Goal: Information Seeking & Learning: Learn about a topic

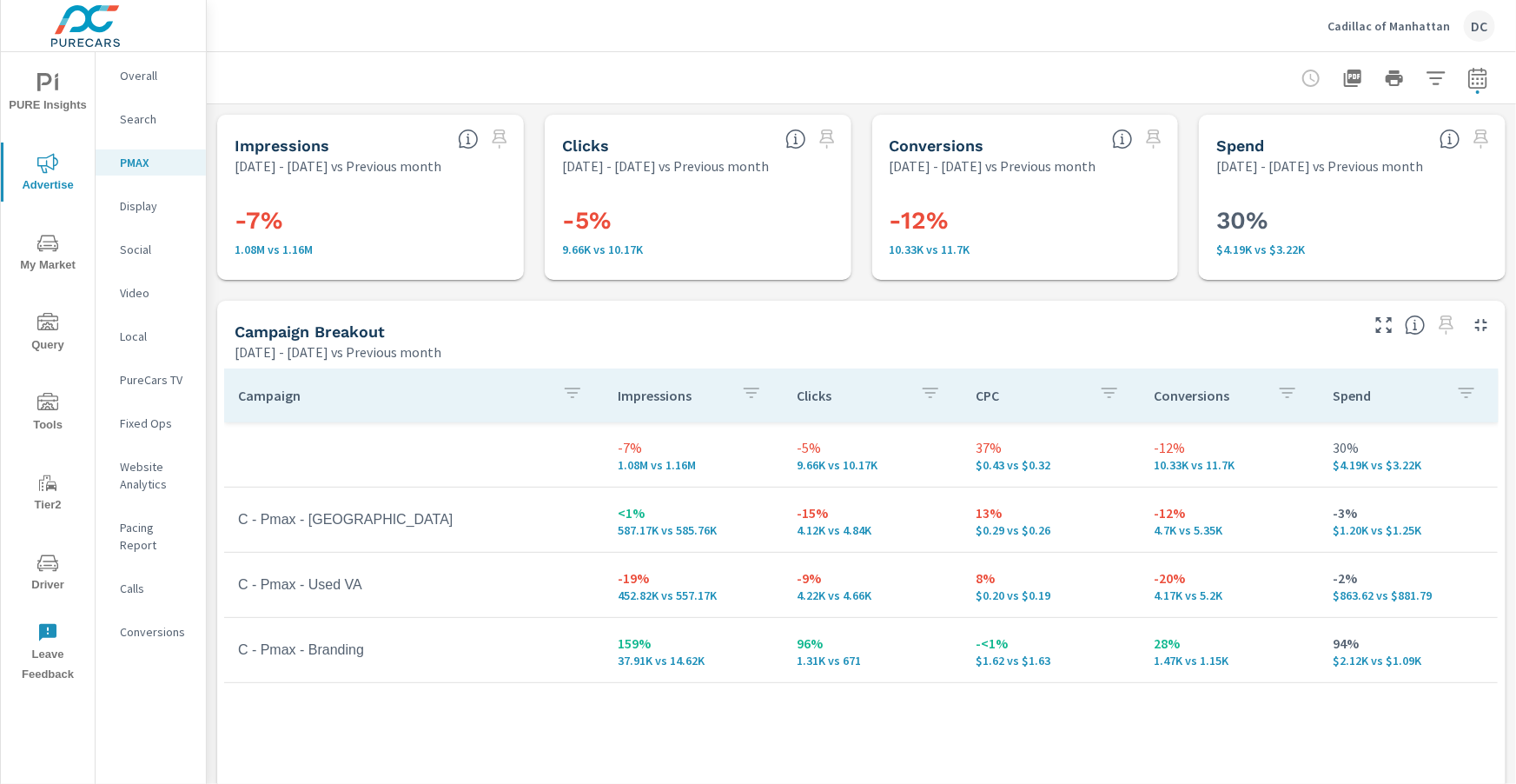
click at [163, 78] on p "Overall" at bounding box center [156, 75] width 72 height 17
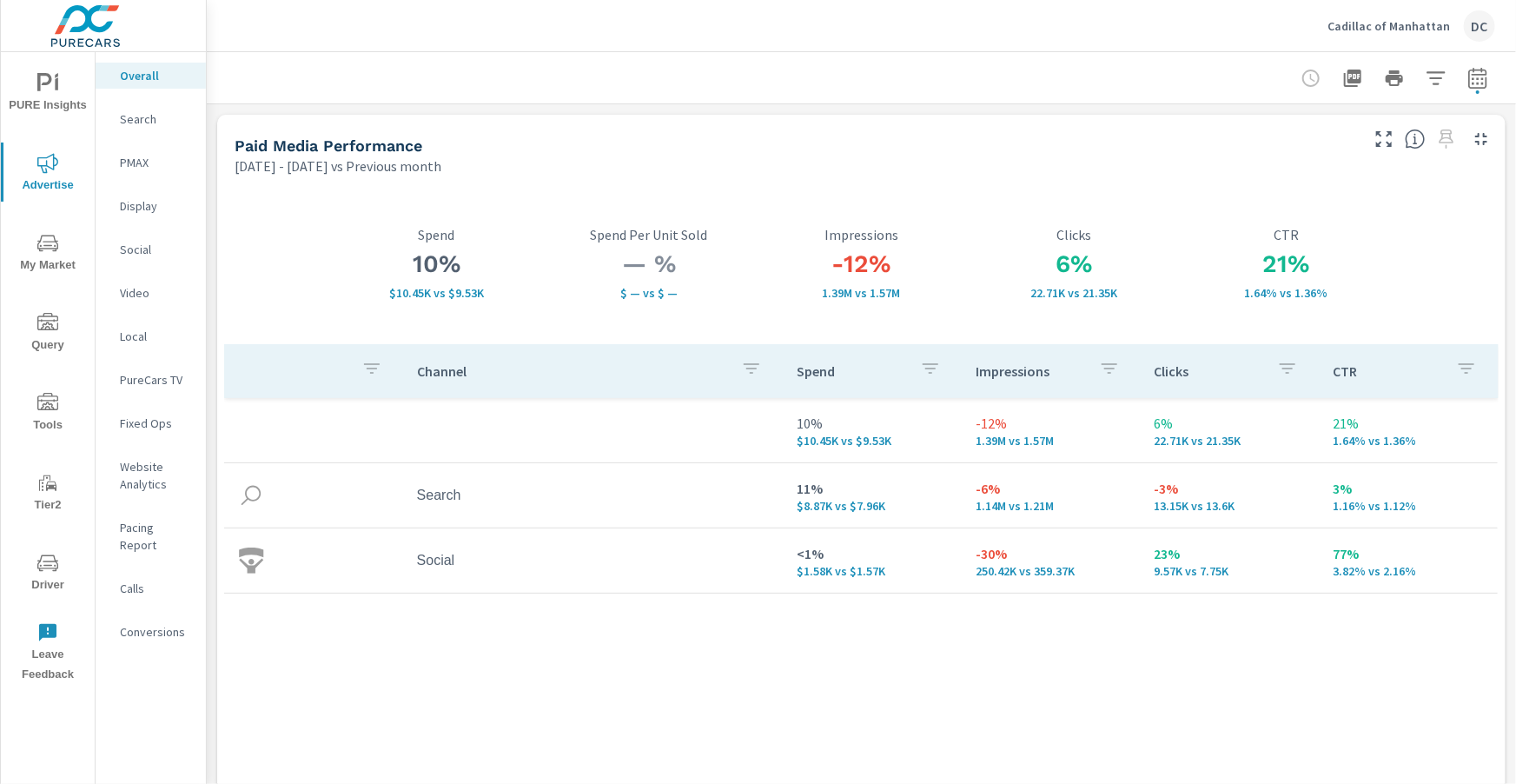
click at [132, 118] on p "Search" at bounding box center [156, 119] width 72 height 17
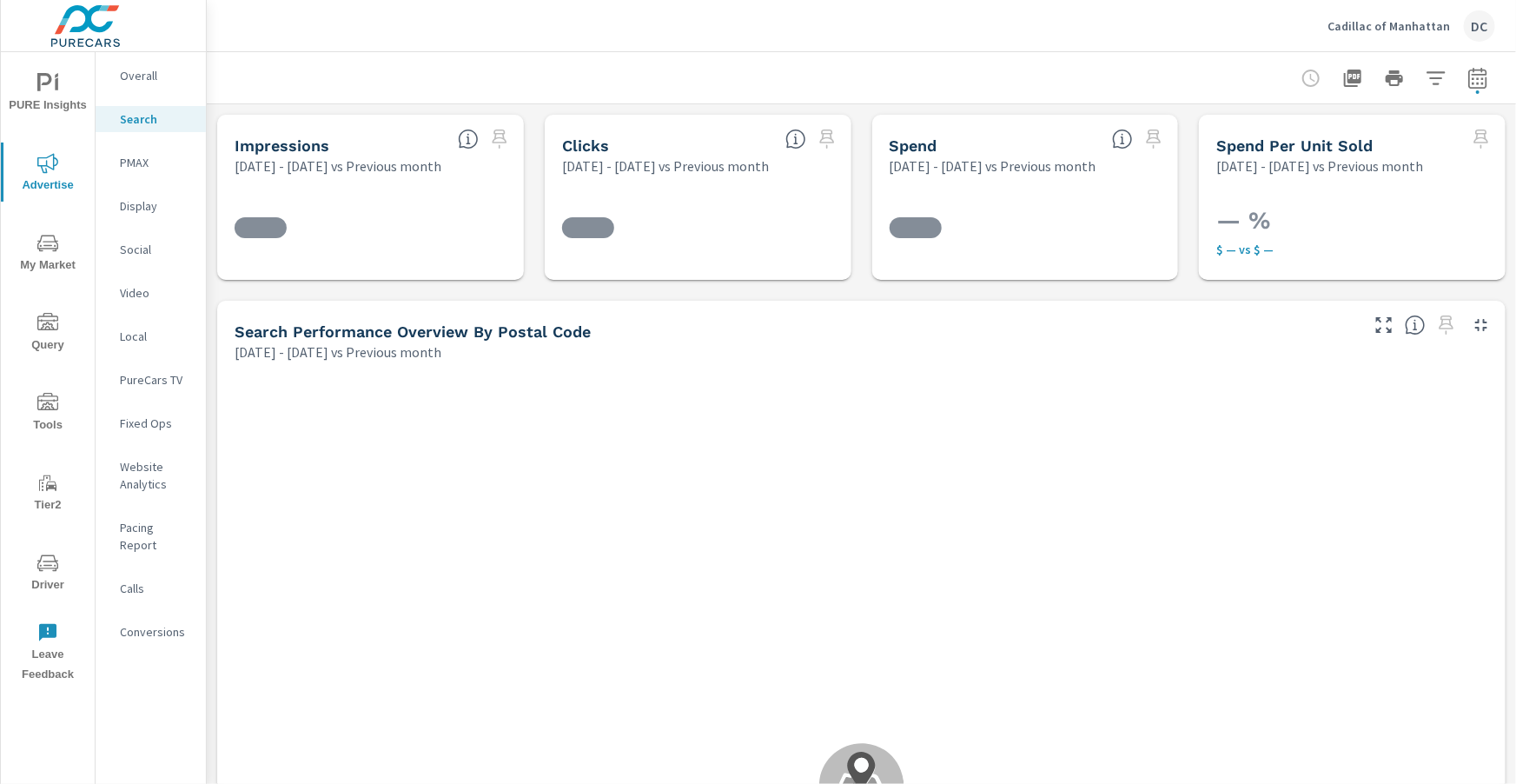
scroll to position [261, 0]
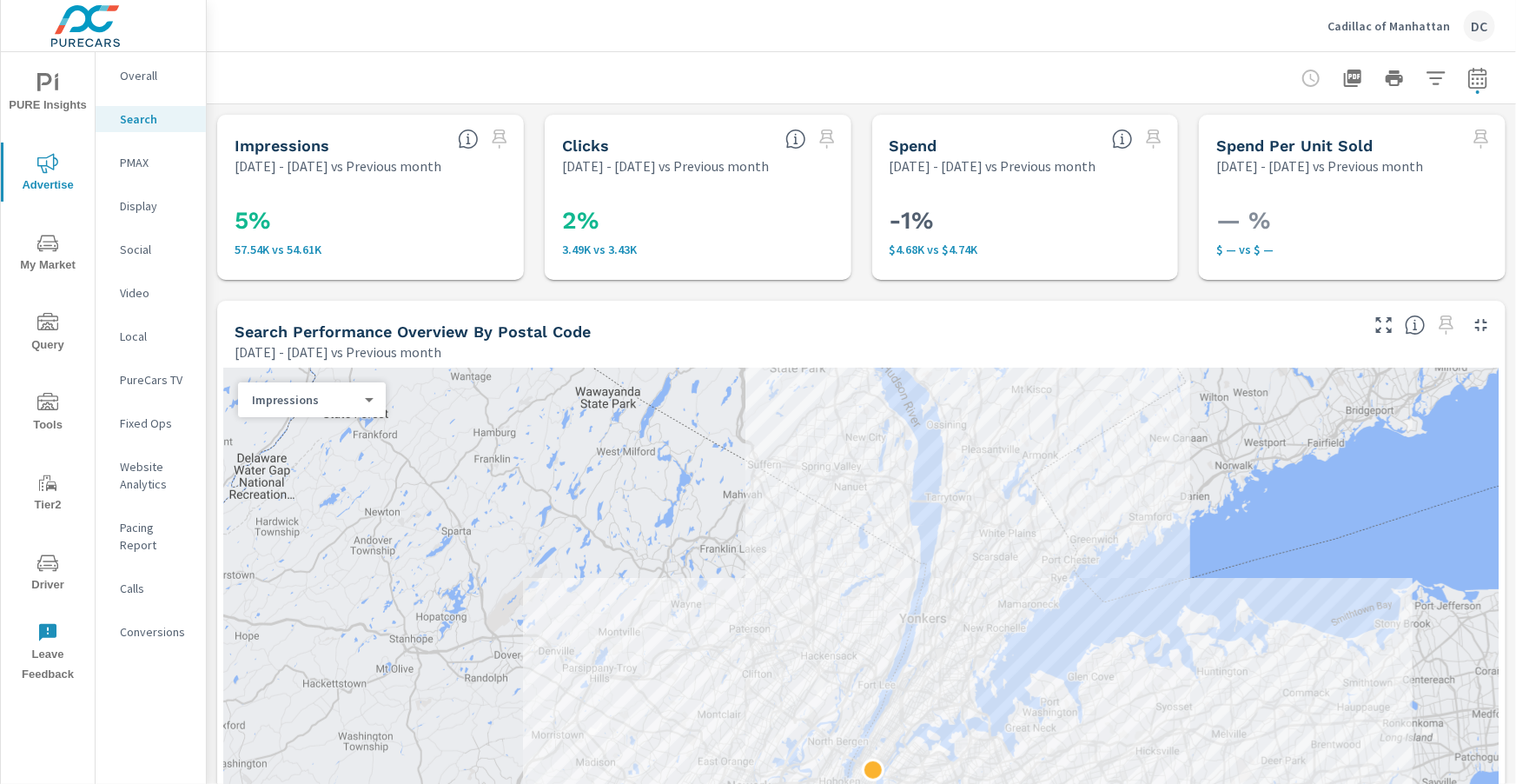
click at [138, 161] on p "PMAX" at bounding box center [156, 162] width 72 height 17
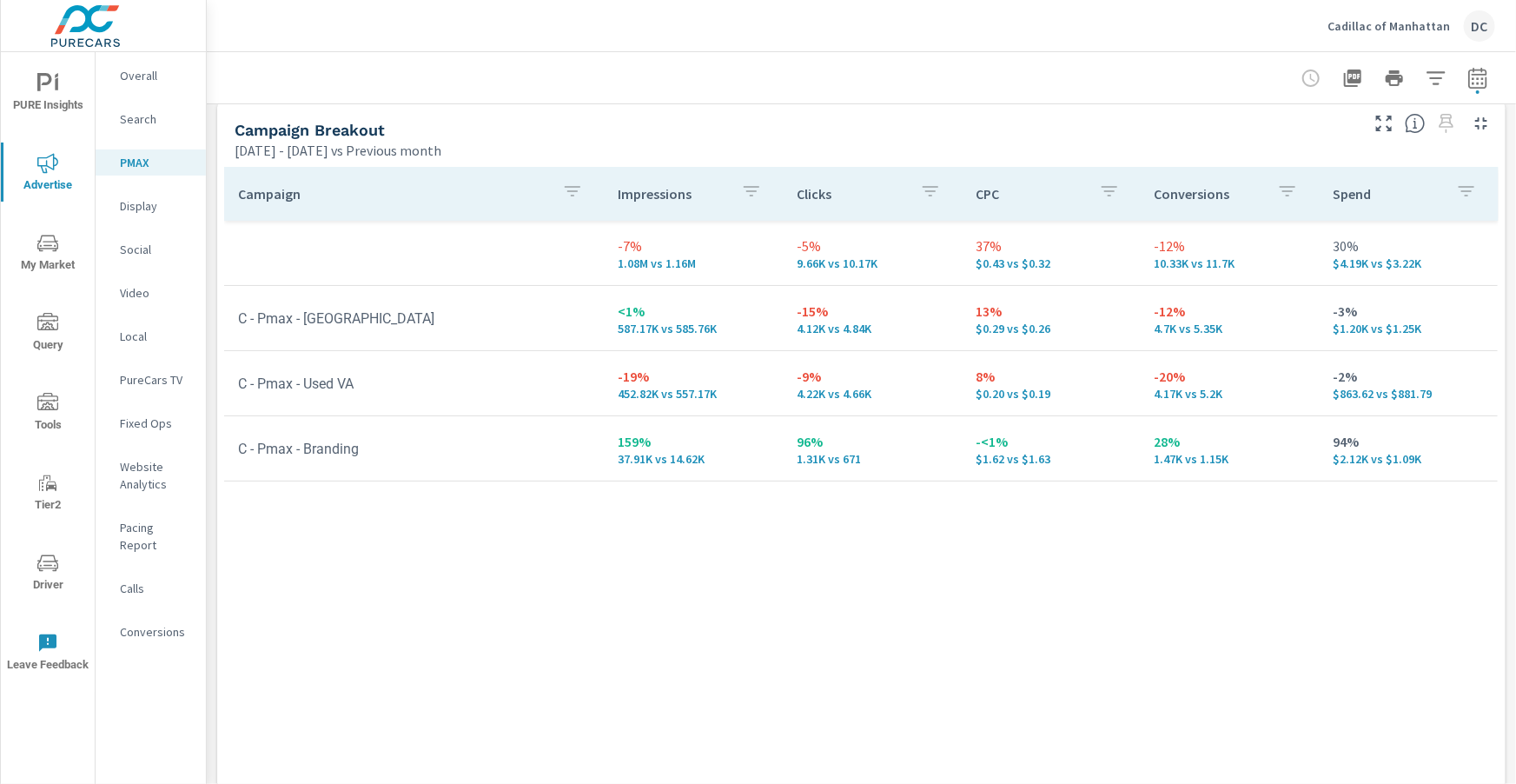
scroll to position [216, 0]
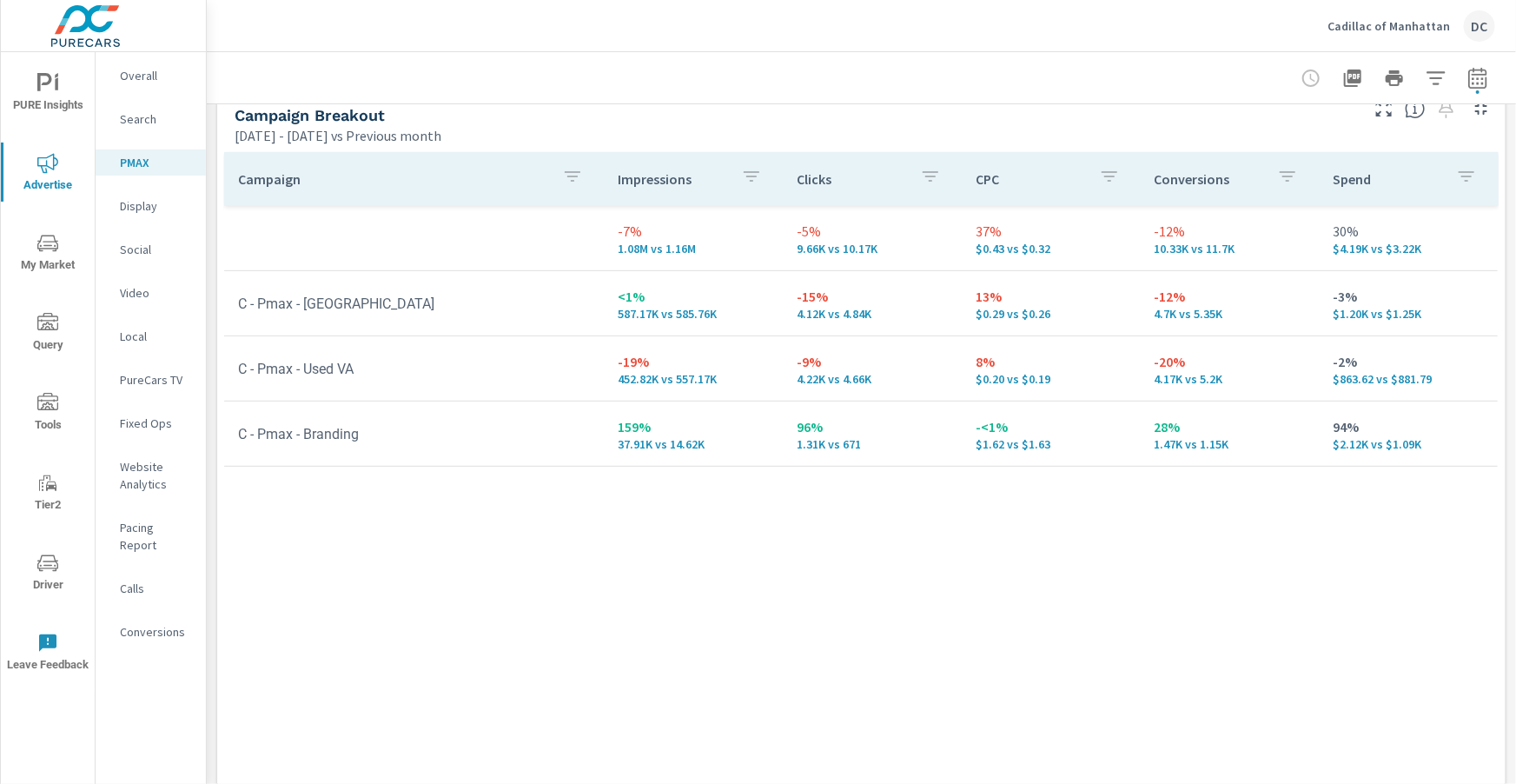
click at [120, 77] on p "Overall" at bounding box center [156, 75] width 72 height 17
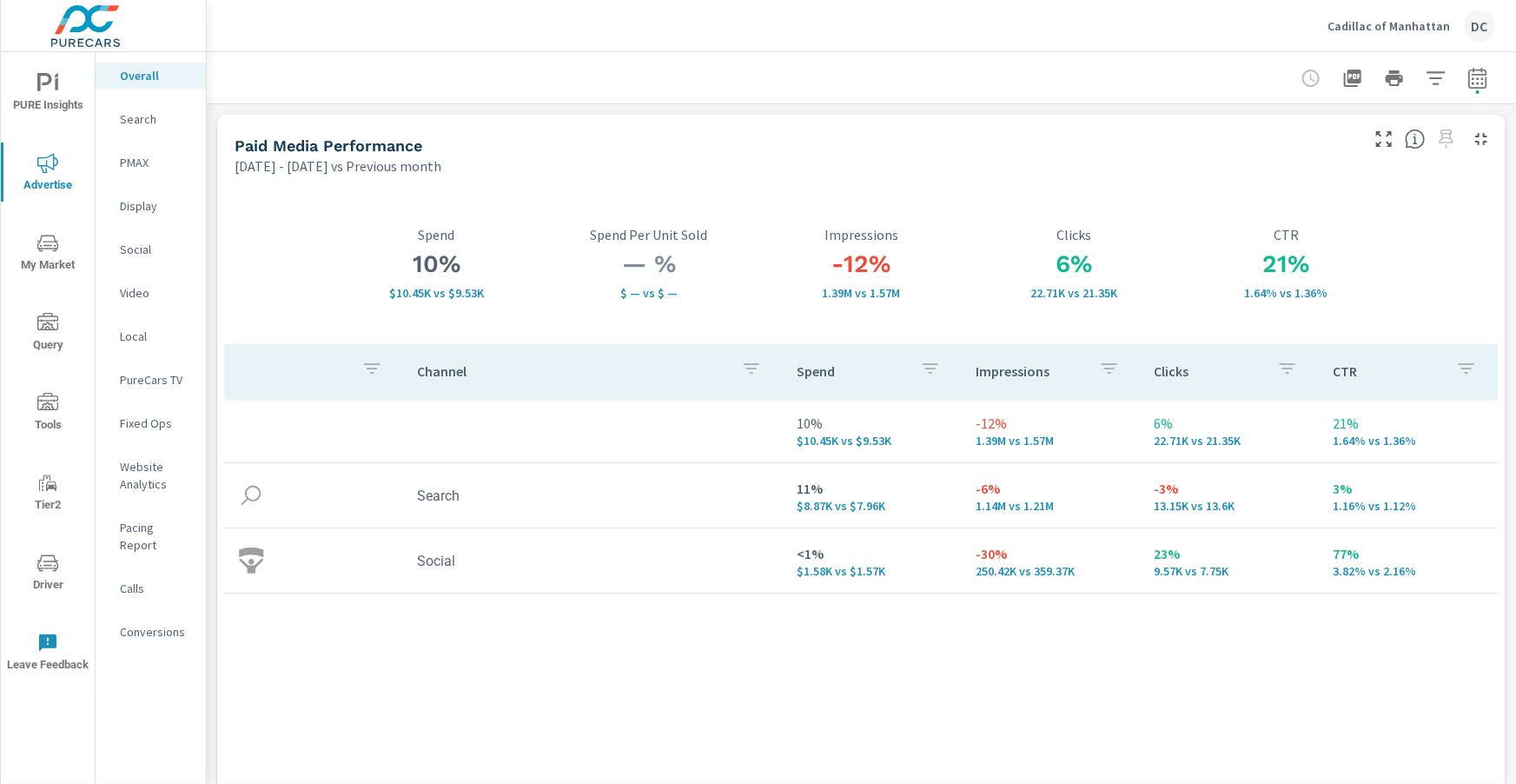
click at [133, 120] on p "Search" at bounding box center [156, 119] width 72 height 17
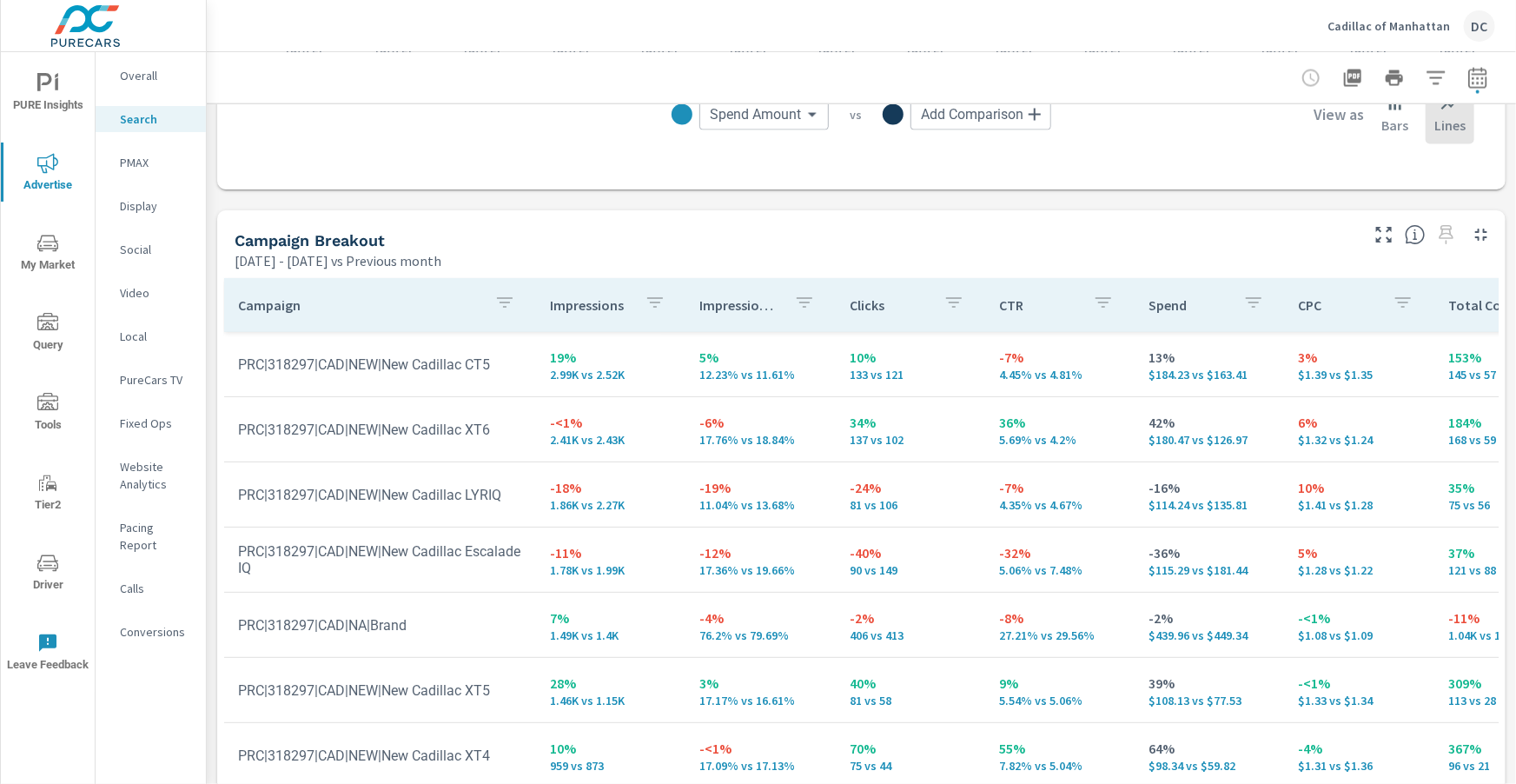
scroll to position [1738, 0]
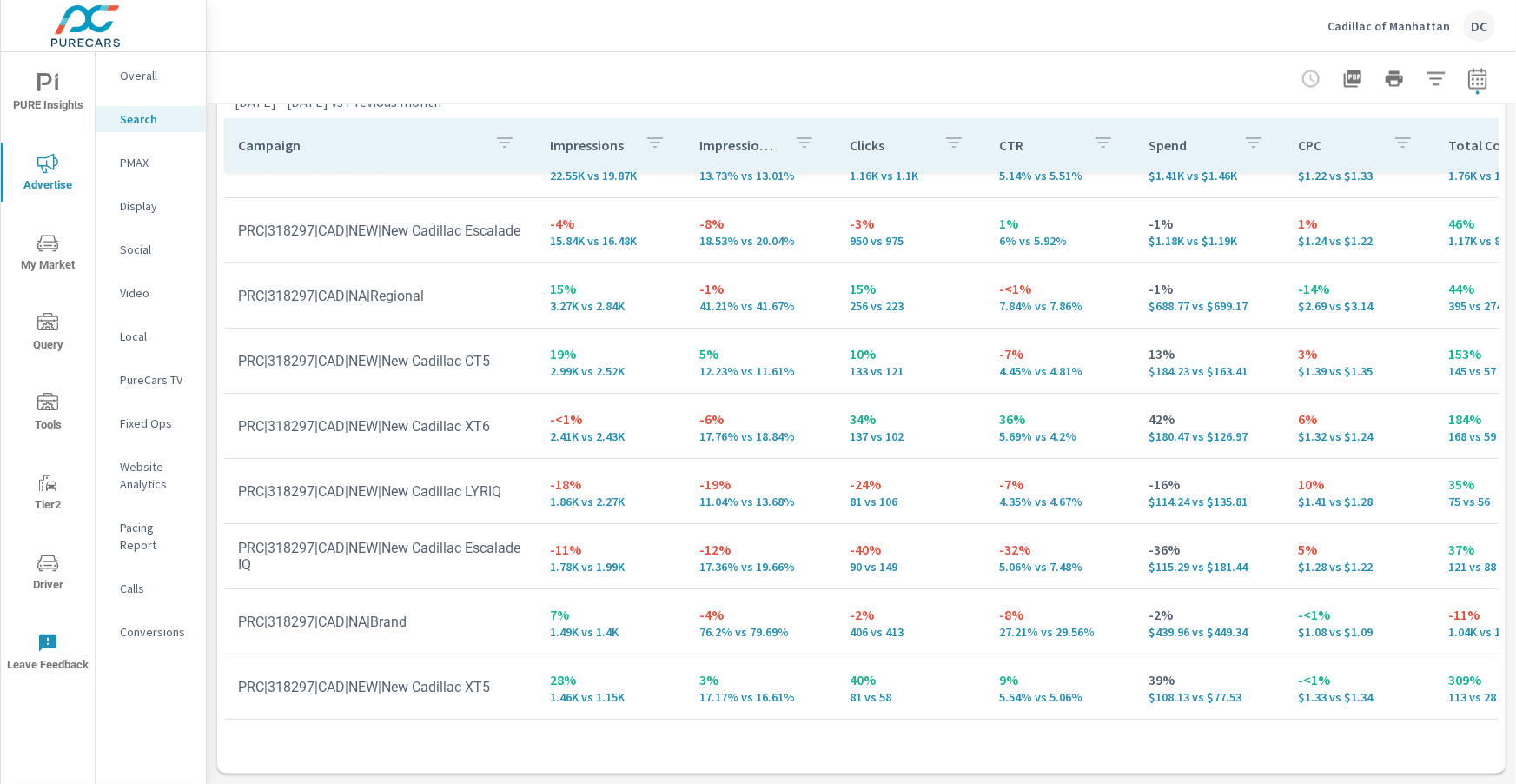
scroll to position [109, 0]
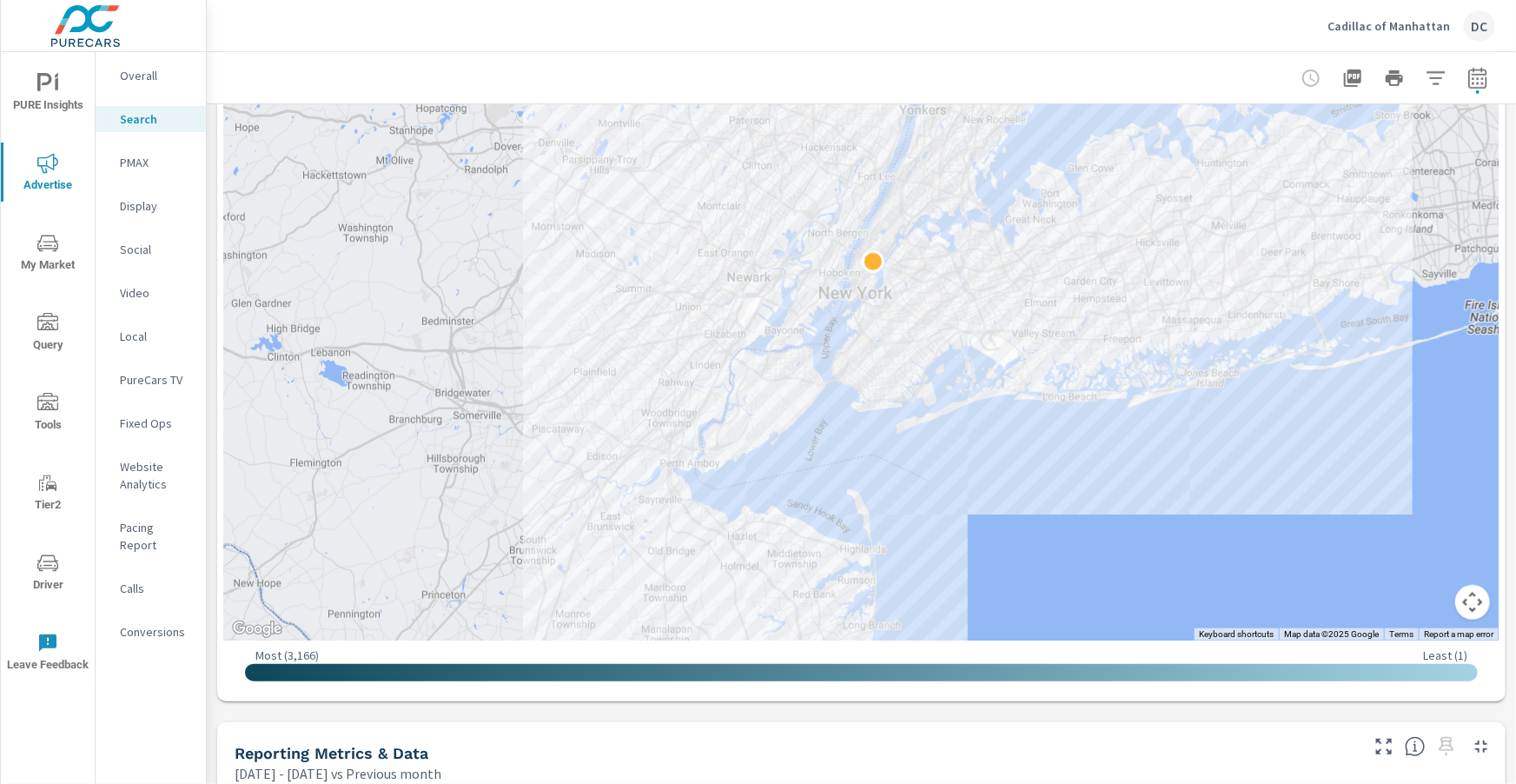
scroll to position [503, 0]
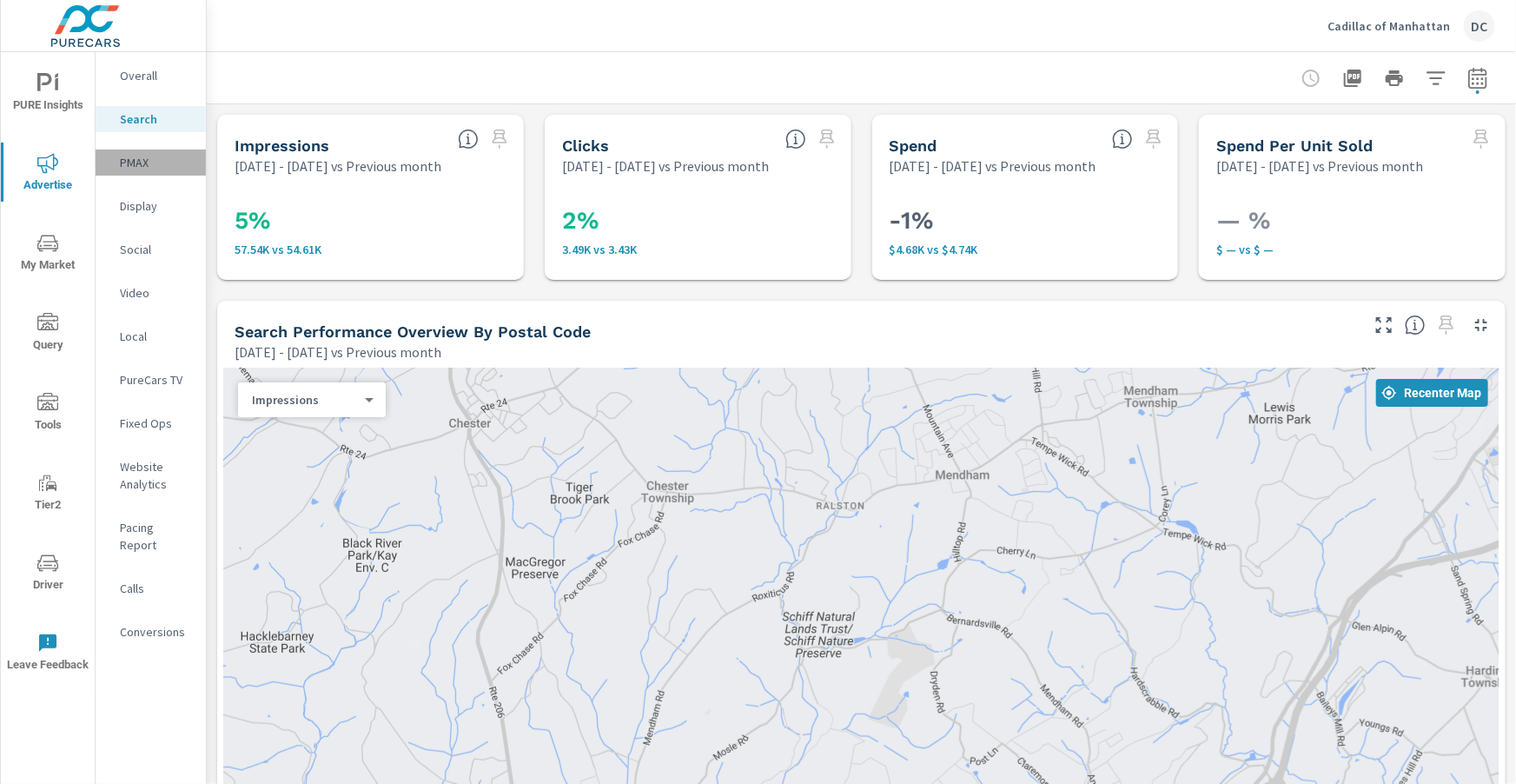
click at [131, 167] on p "PMAX" at bounding box center [156, 162] width 72 height 17
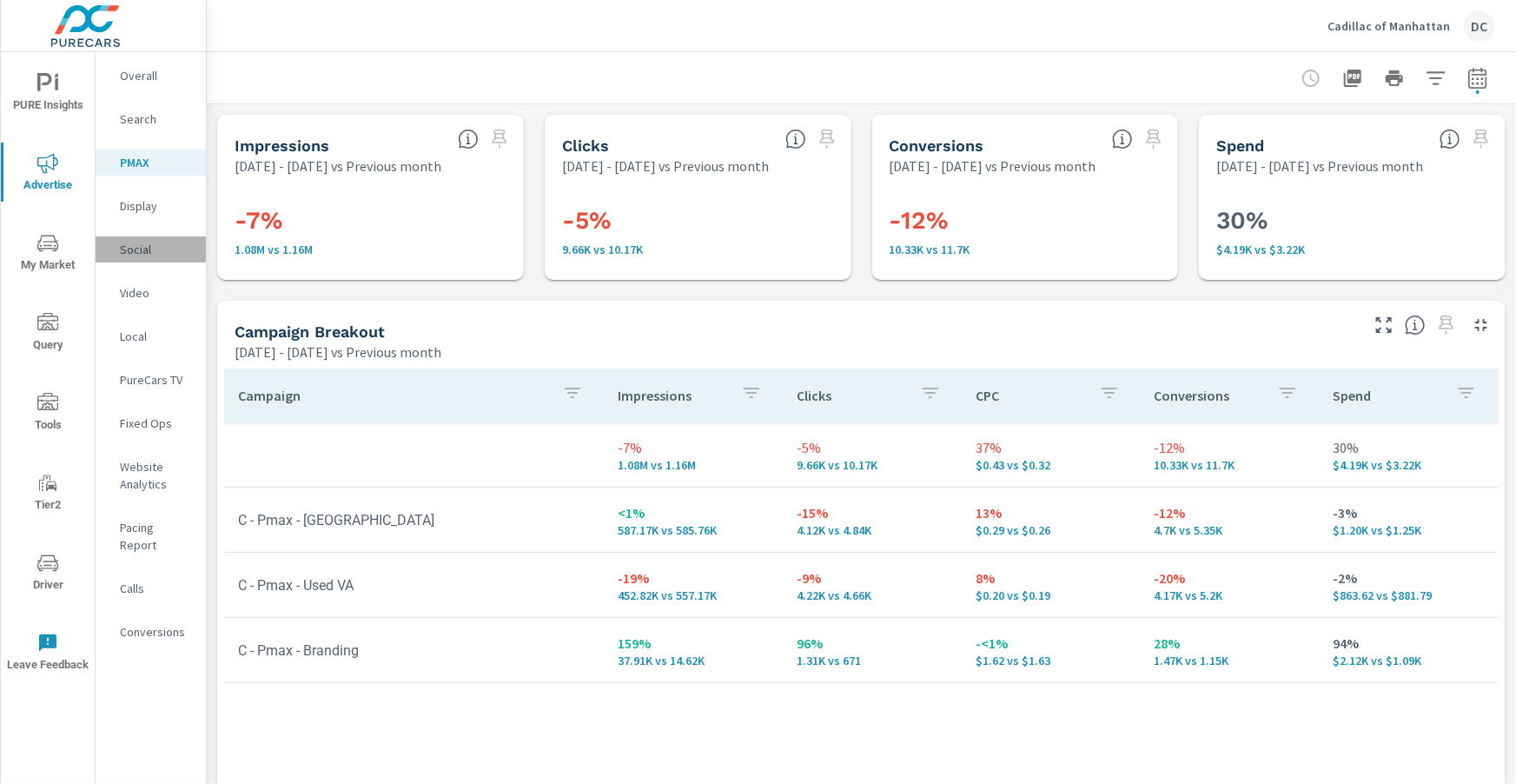
click at [146, 252] on p "Social" at bounding box center [156, 250] width 72 height 17
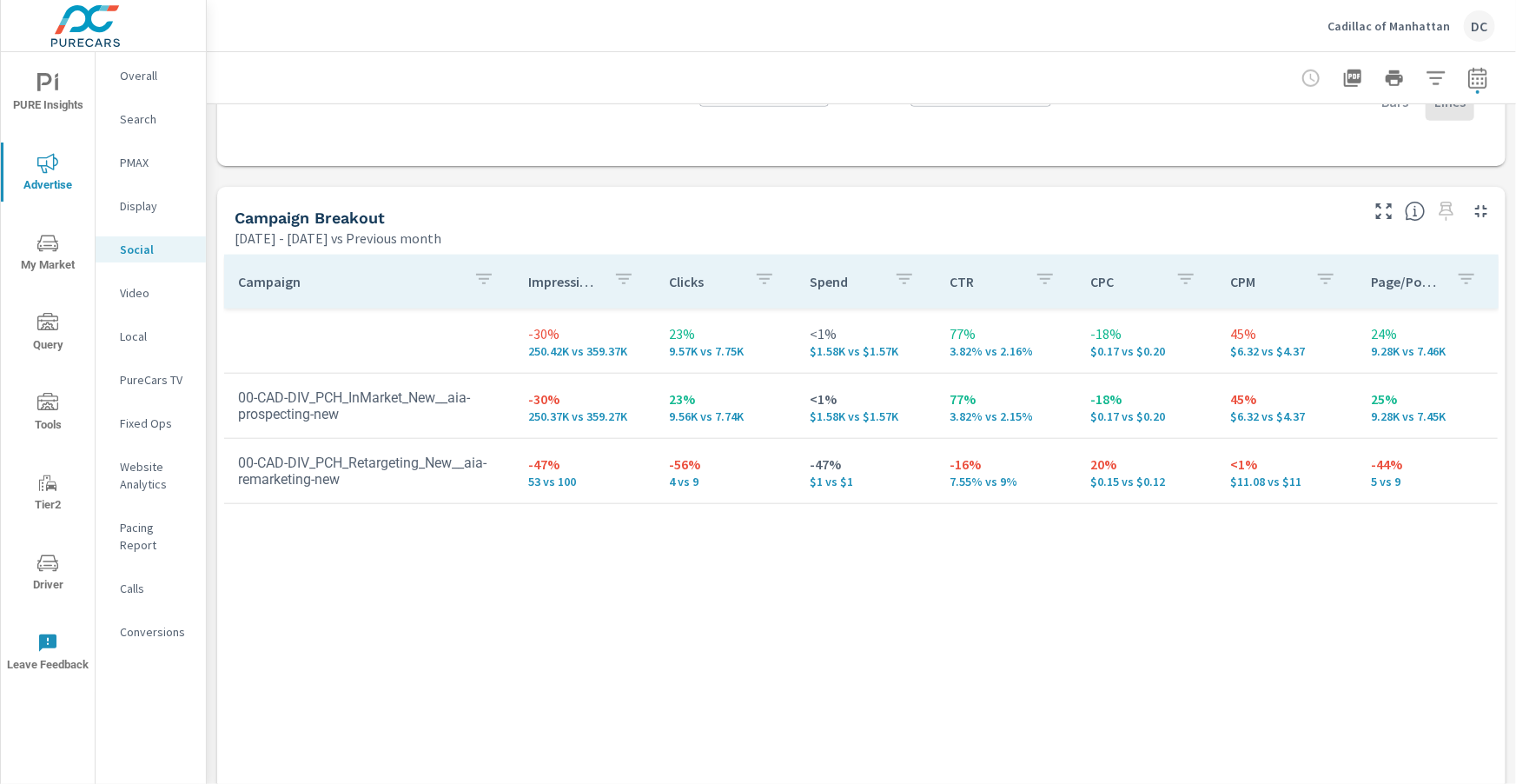
scroll to position [678, 0]
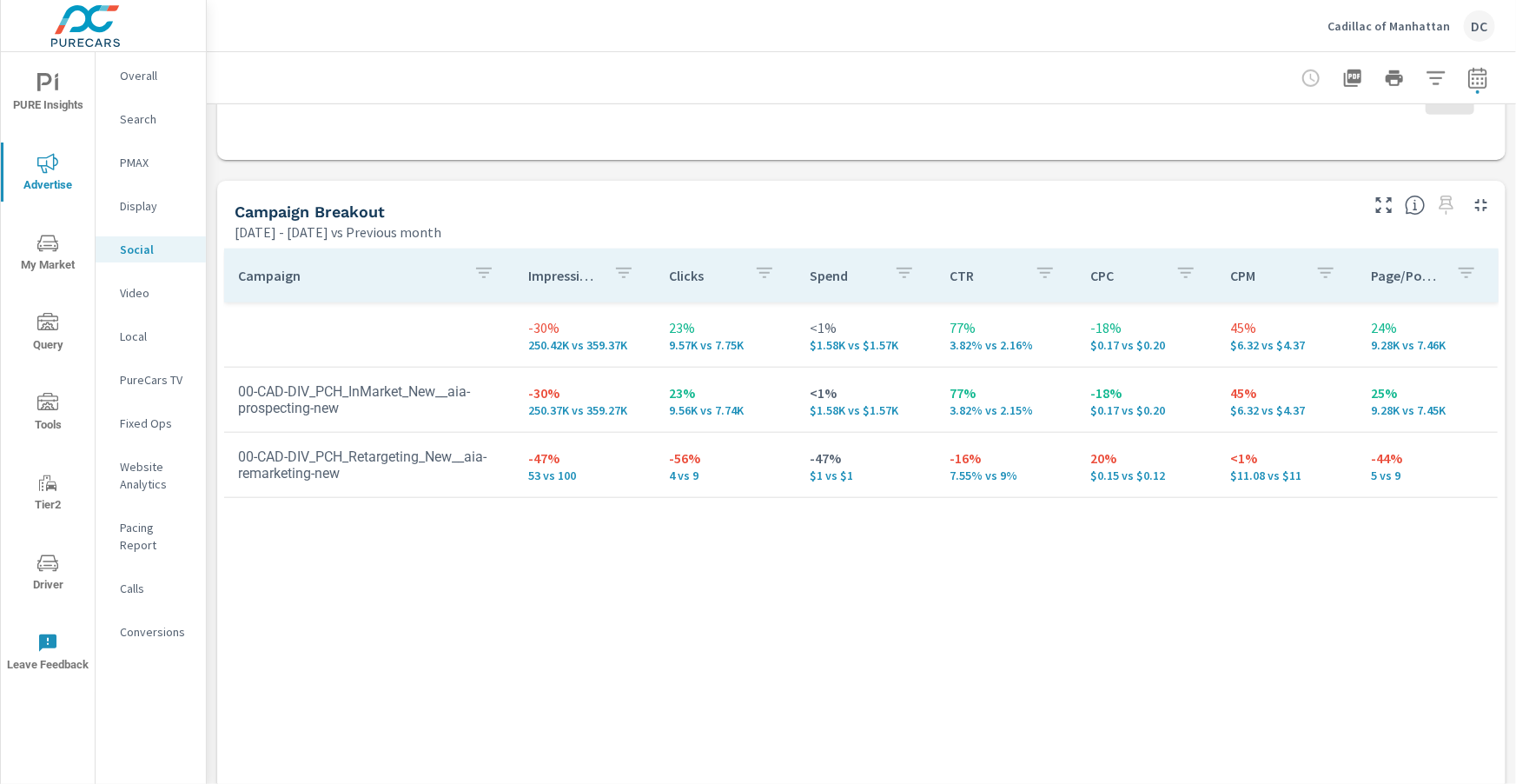
click at [80, 102] on span "PURE Insights" at bounding box center [47, 94] width 84 height 43
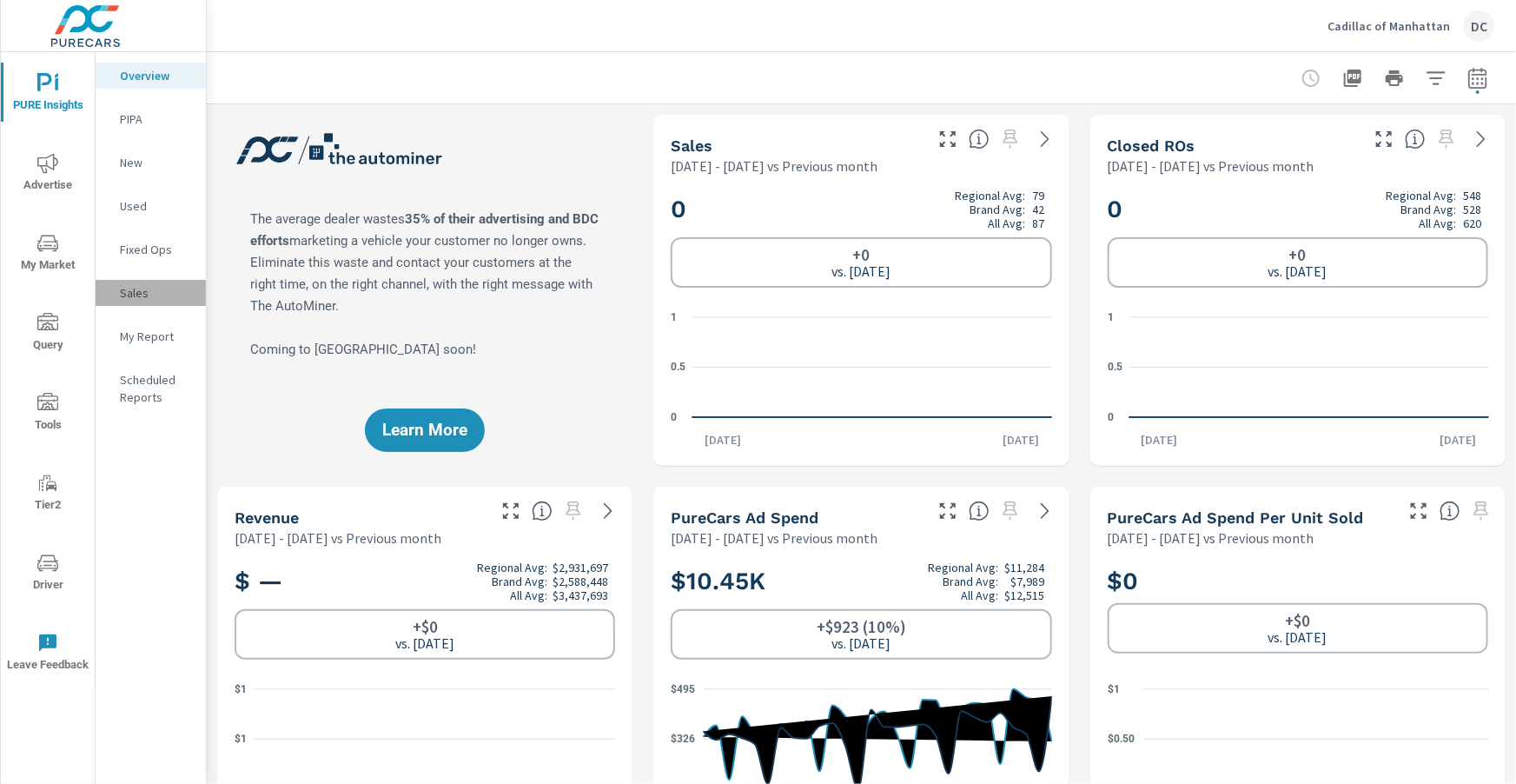
click at [129, 288] on p "Sales" at bounding box center [156, 292] width 72 height 17
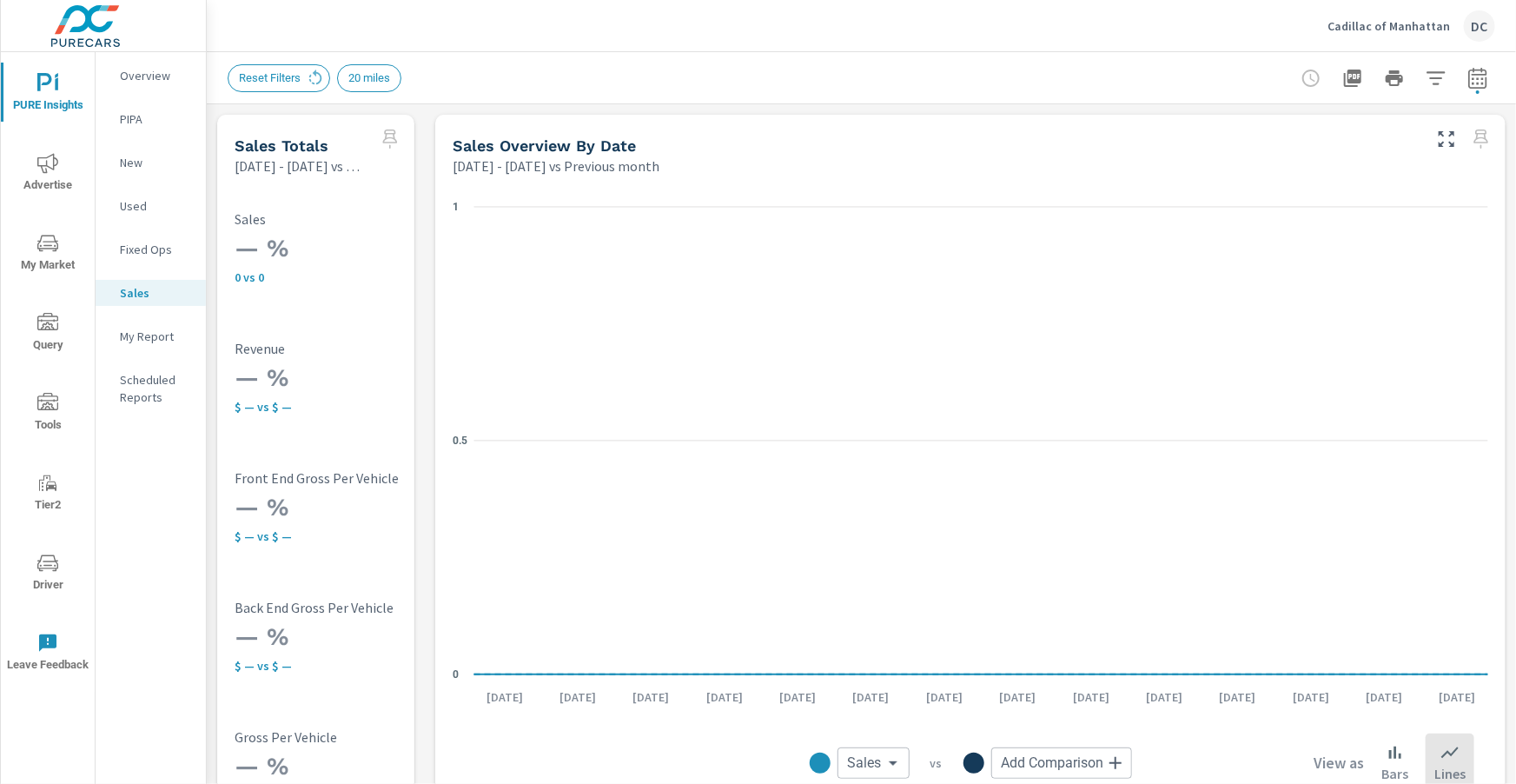
click at [64, 177] on span "Advertise" at bounding box center [47, 174] width 84 height 43
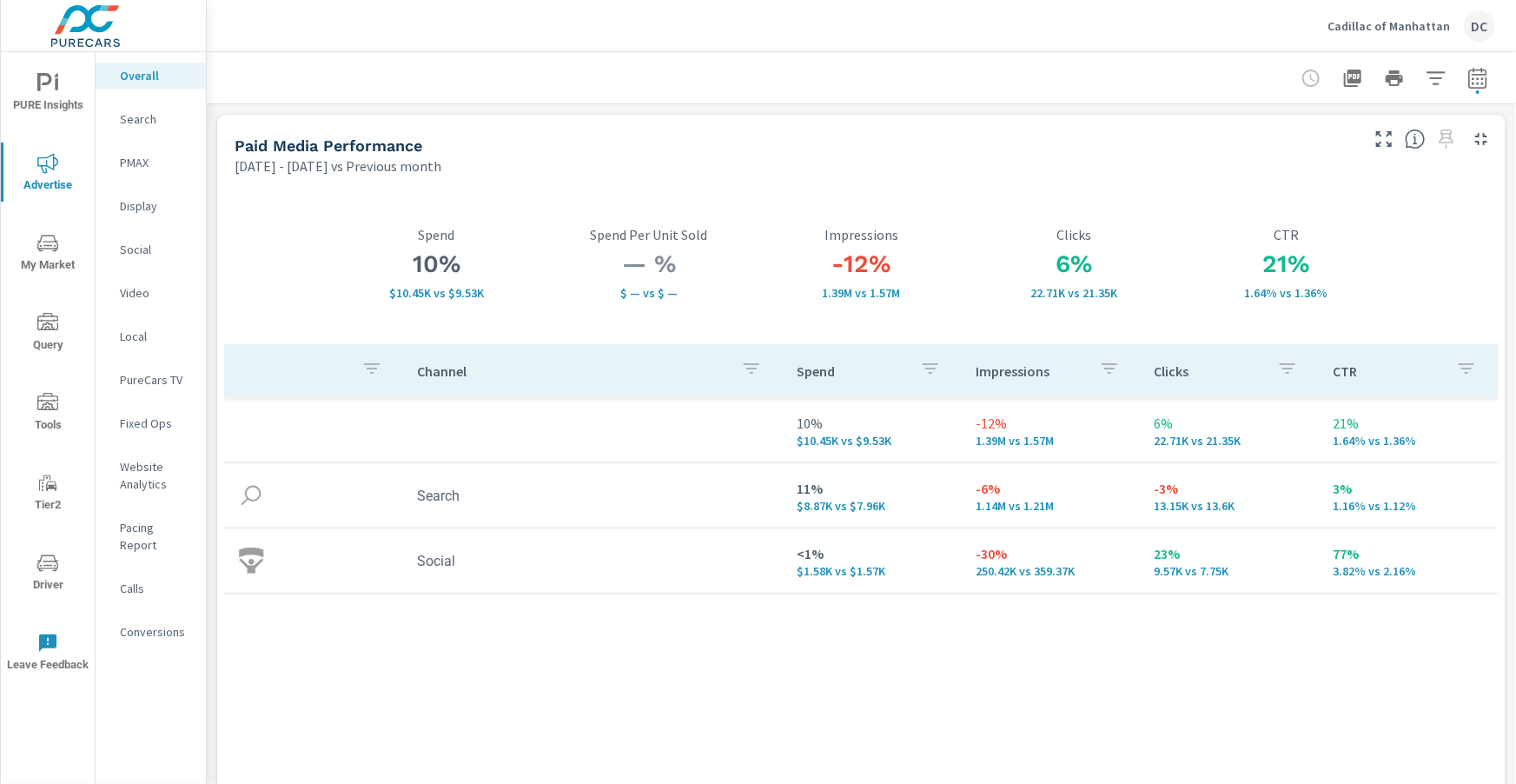
click at [147, 254] on p "Social" at bounding box center [156, 250] width 72 height 17
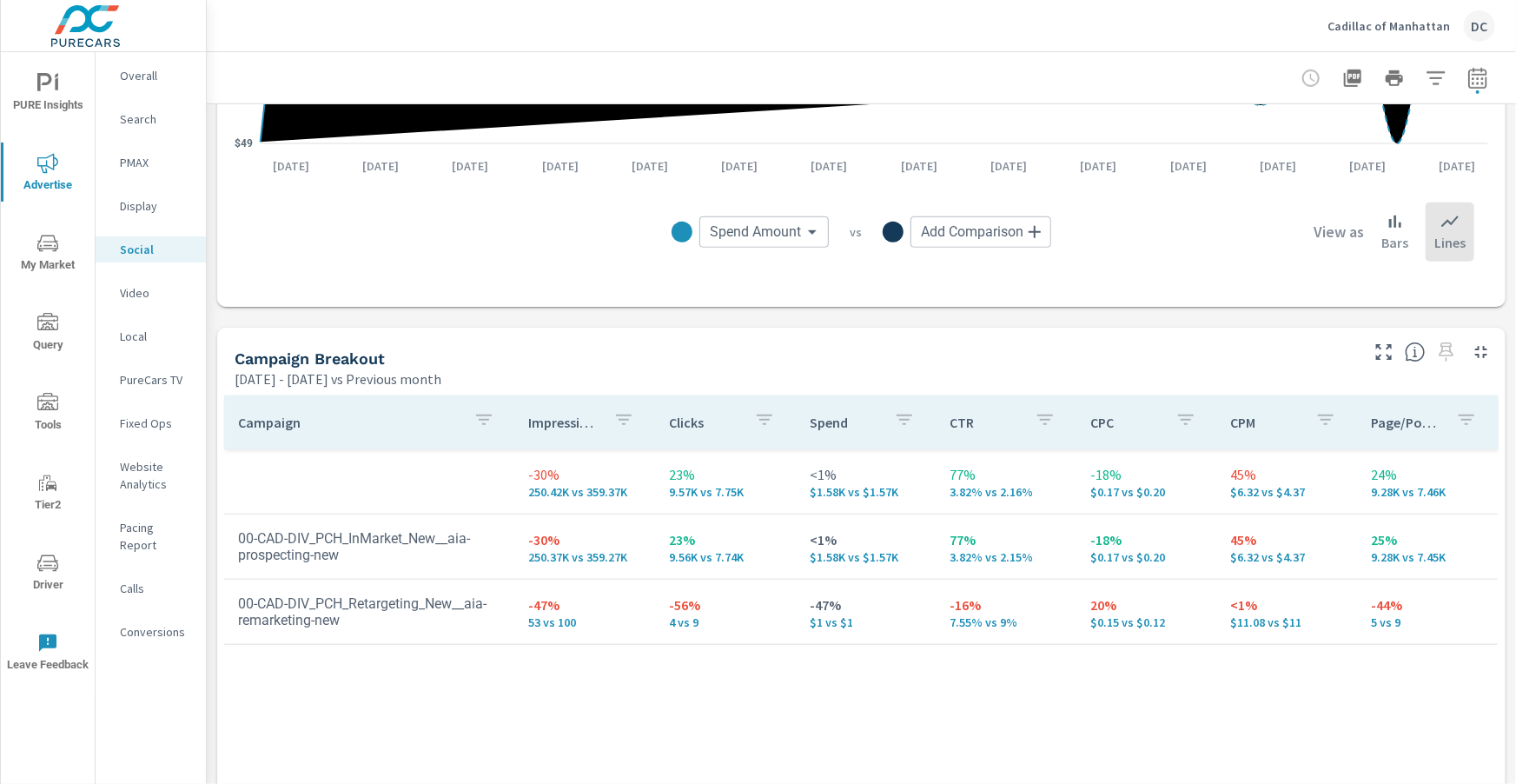
scroll to position [542, 0]
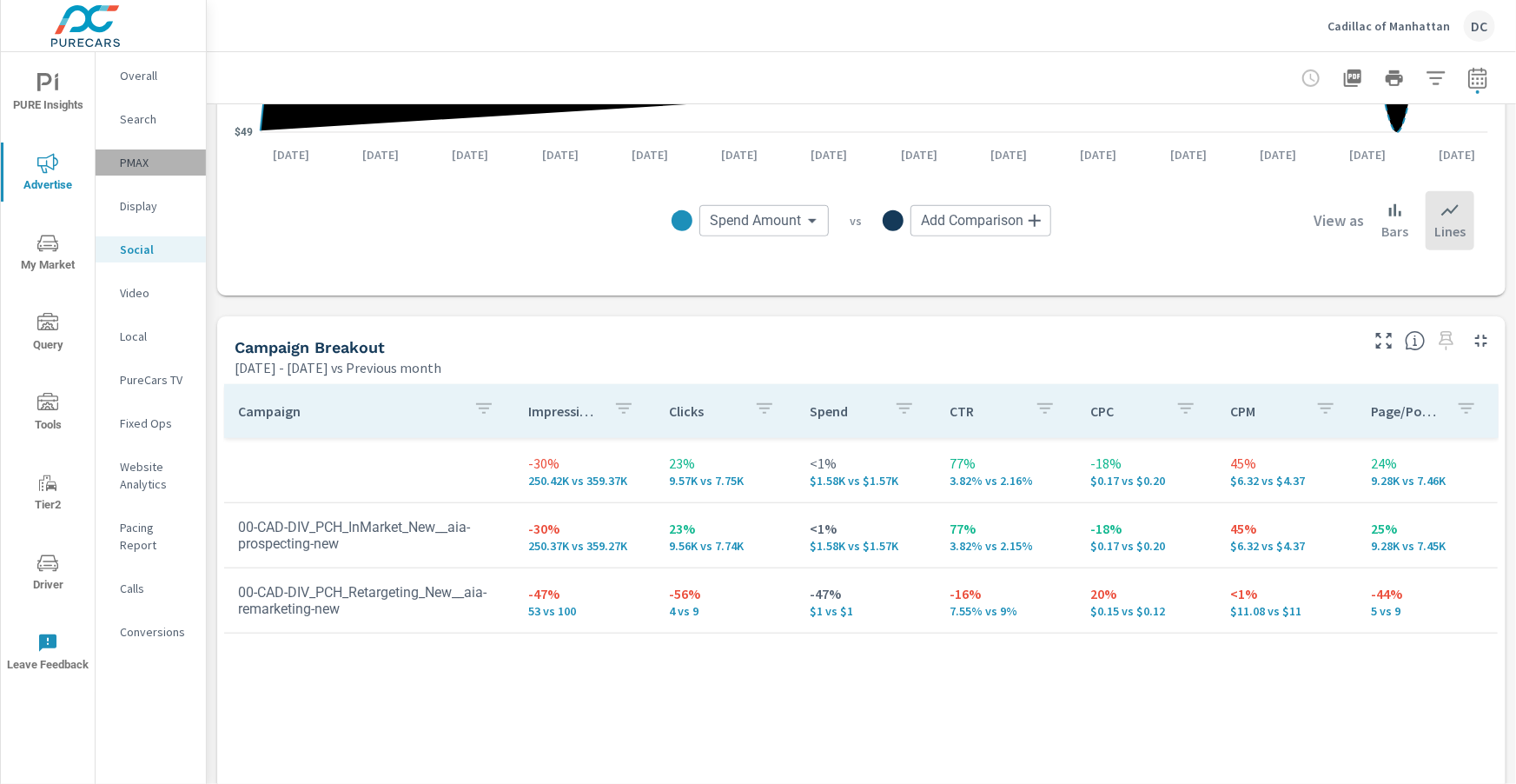
click at [162, 161] on p "PMAX" at bounding box center [156, 162] width 72 height 17
